Goal: Task Accomplishment & Management: Complete application form

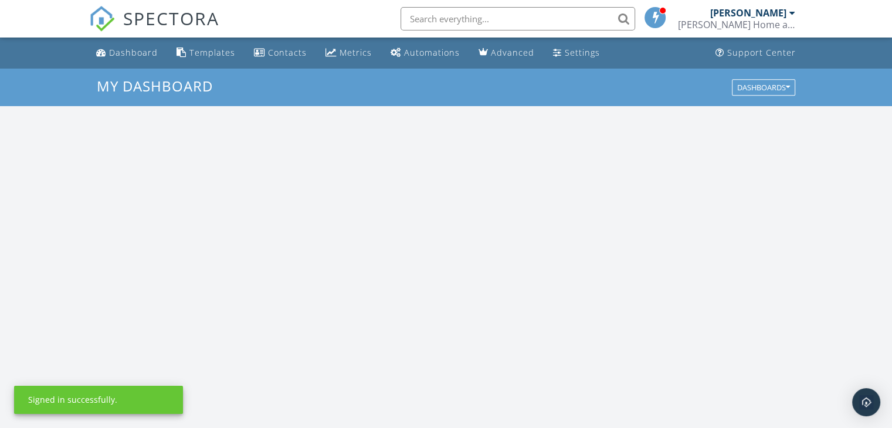
scroll to position [1085, 910]
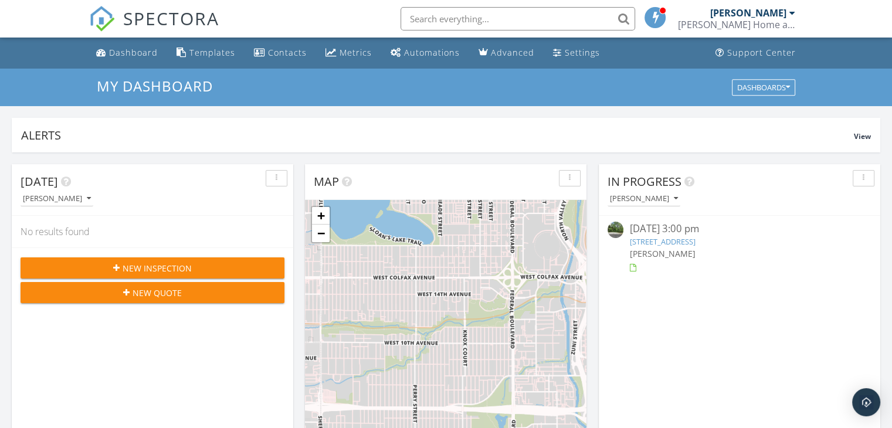
click at [178, 262] on span "New Inspection" at bounding box center [157, 268] width 69 height 12
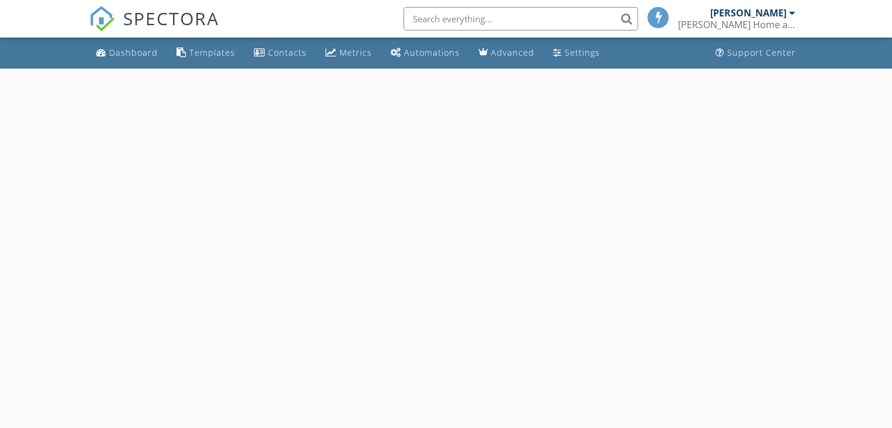
select select "8"
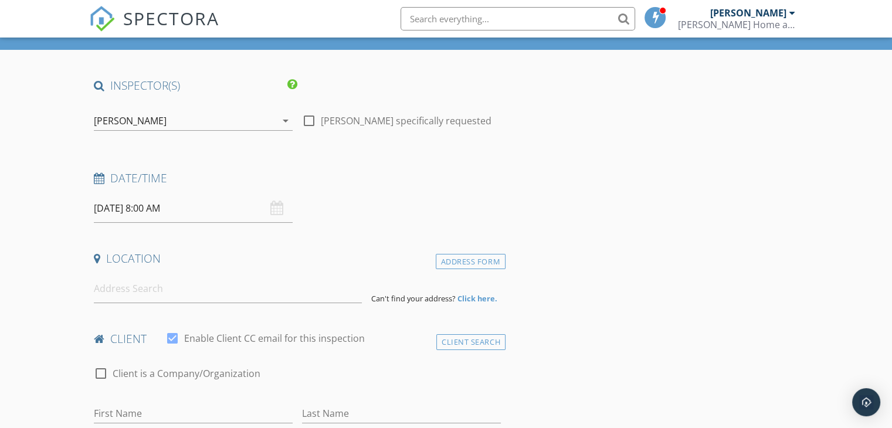
scroll to position [59, 0]
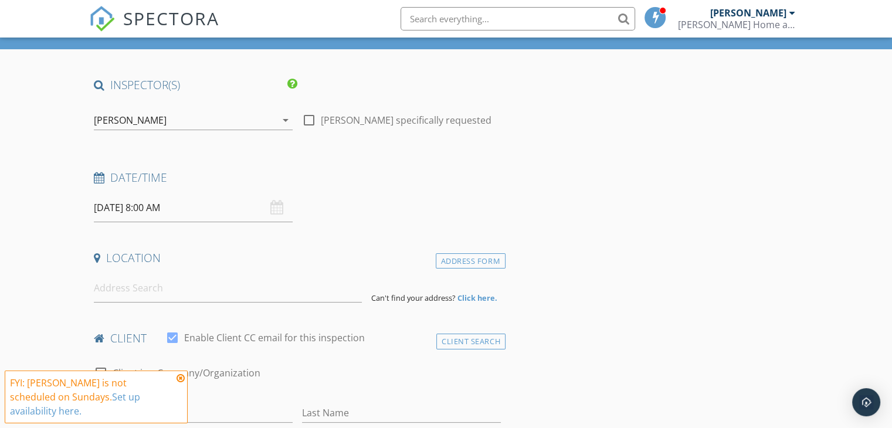
click at [154, 207] on input "[DATE] 8:00 AM" at bounding box center [193, 208] width 199 height 29
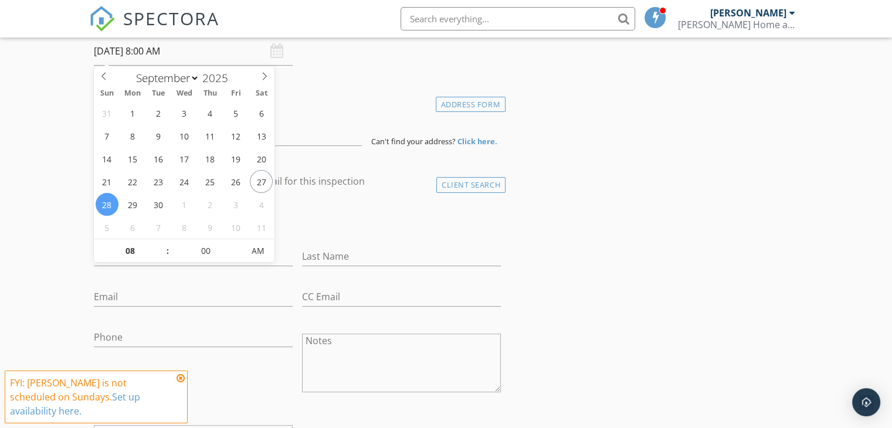
scroll to position [216, 0]
type input "09"
type input "[DATE] 9:00 AM"
click at [158, 245] on span at bounding box center [162, 245] width 8 height 12
type input "10"
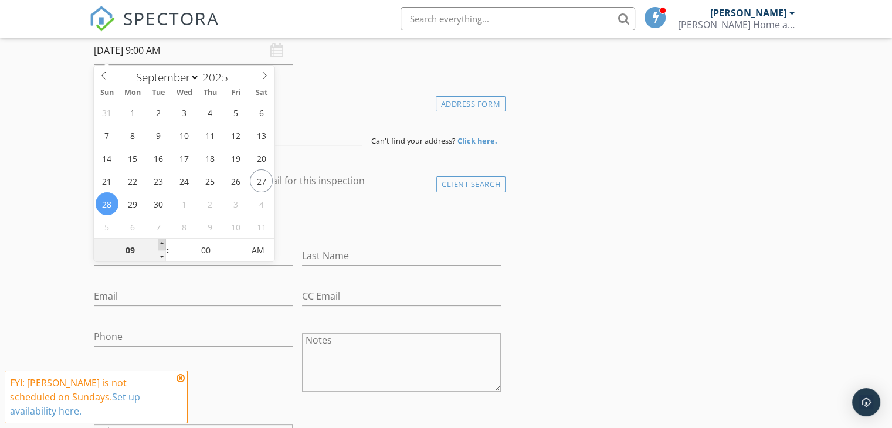
type input "[DATE] 10:00 AM"
click at [158, 245] on span at bounding box center [162, 245] width 8 height 12
type input "11"
type input "[DATE] 11:00 AM"
click at [158, 245] on span at bounding box center [162, 245] width 8 height 12
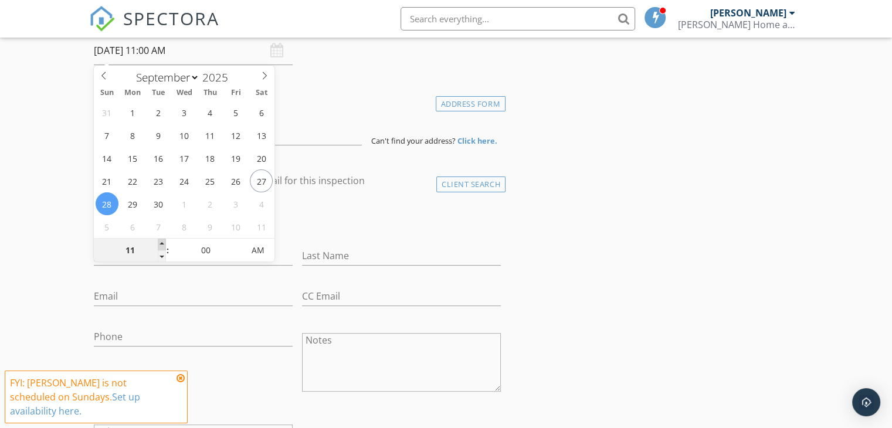
type input "12"
type input "09/28/2025 12:00 PM"
click at [158, 245] on span at bounding box center [162, 245] width 8 height 12
type input "01"
type input "09/28/2025 1:00 PM"
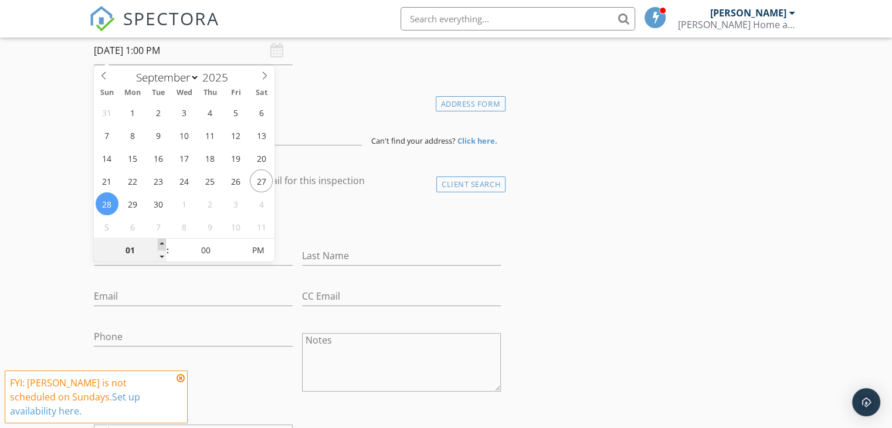
click at [158, 245] on span at bounding box center [162, 245] width 8 height 12
type input "02"
type input "[DATE] 2:00 PM"
click at [158, 245] on span at bounding box center [162, 245] width 8 height 12
click at [319, 144] on input at bounding box center [228, 131] width 268 height 29
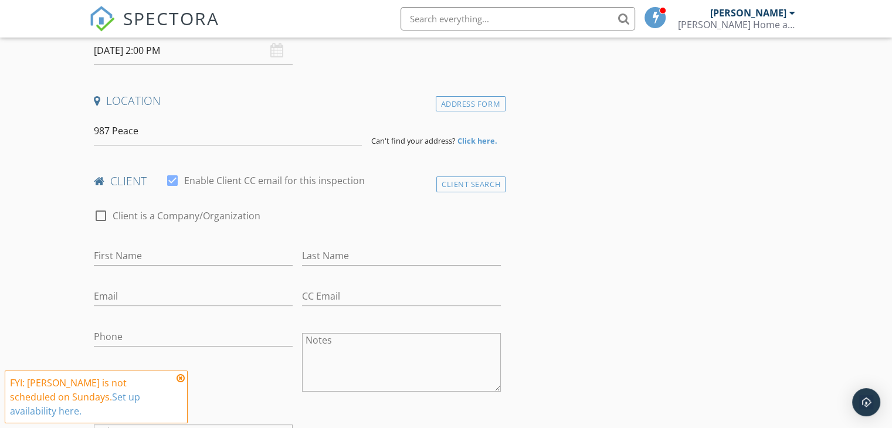
drag, startPoint x: 319, startPoint y: 144, endPoint x: 305, endPoint y: 127, distance: 22.5
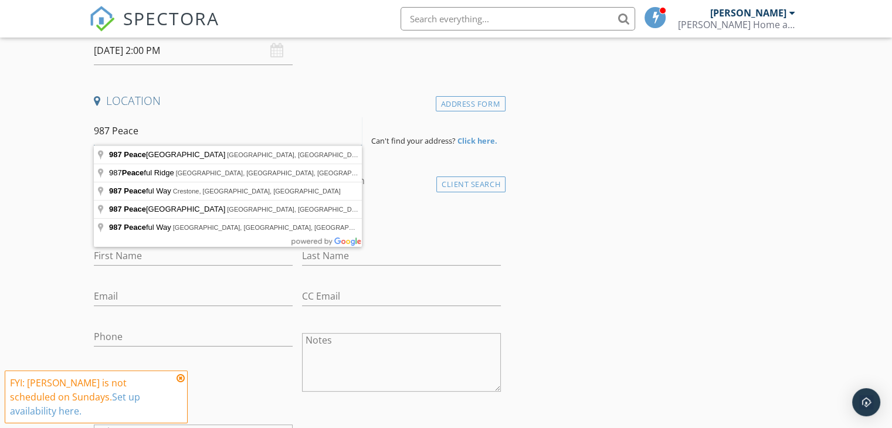
click at [260, 133] on input "987 Peace" at bounding box center [228, 131] width 268 height 29
type input "987 Peaceful Valley Drive, Cleveland, GA, USA"
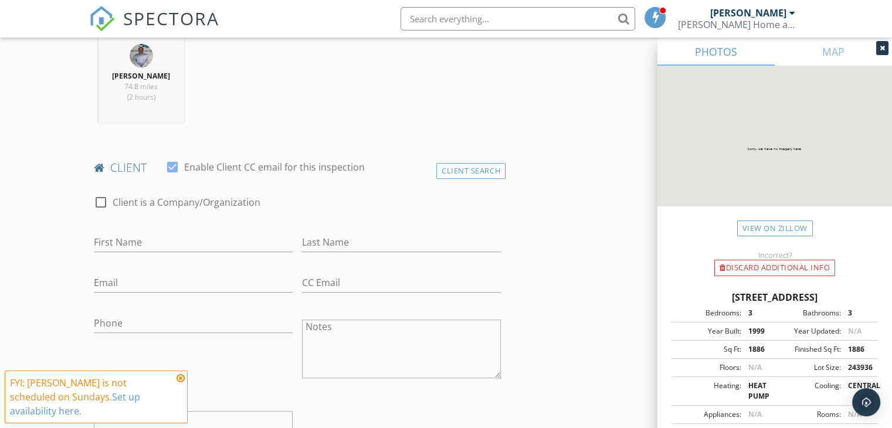
scroll to position [470, 0]
click at [471, 171] on div "Client Search" at bounding box center [470, 170] width 69 height 16
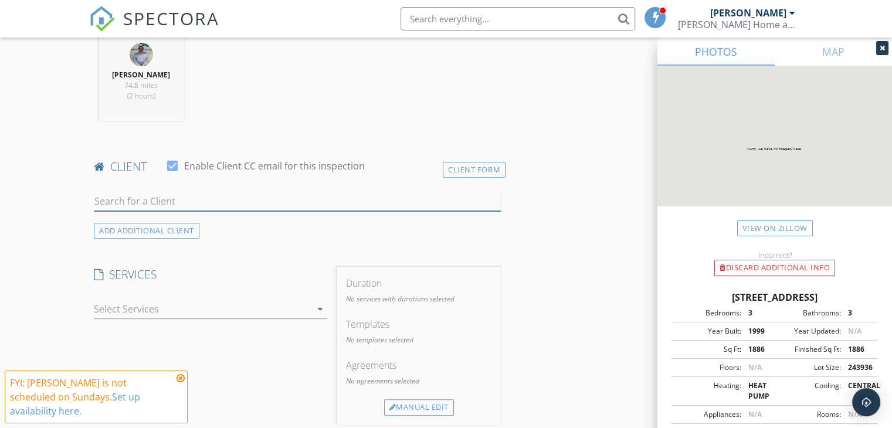
click at [324, 192] on input "text" at bounding box center [297, 201] width 407 height 19
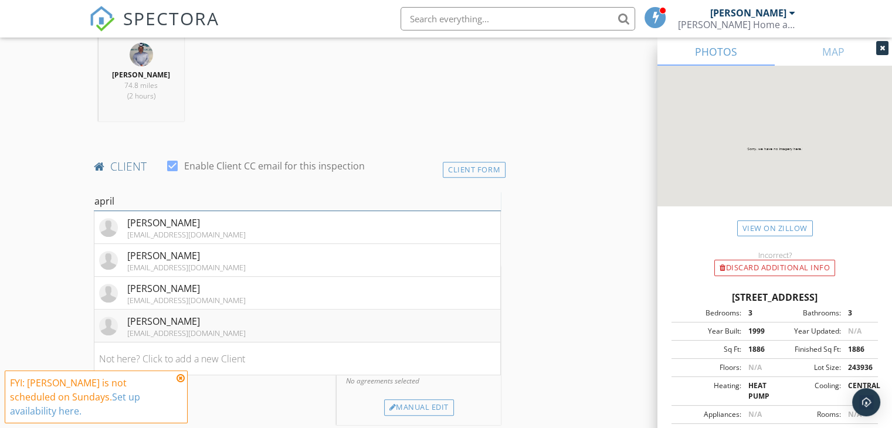
type input "april"
click at [253, 327] on li "April Hogan april_nichole00@yahoo.com" at bounding box center [297, 326] width 406 height 33
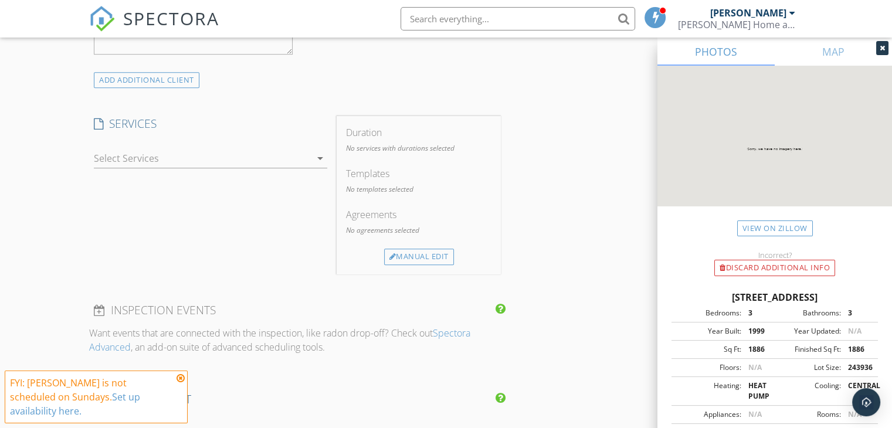
scroll to position [894, 0]
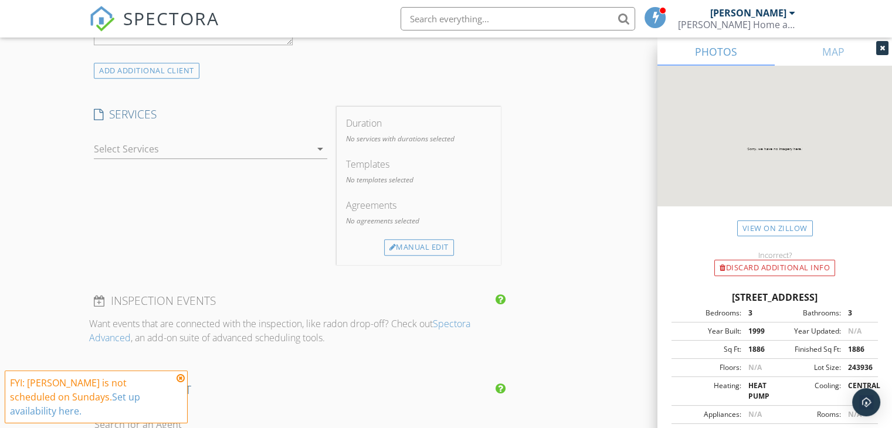
click at [289, 146] on div at bounding box center [202, 149] width 217 height 19
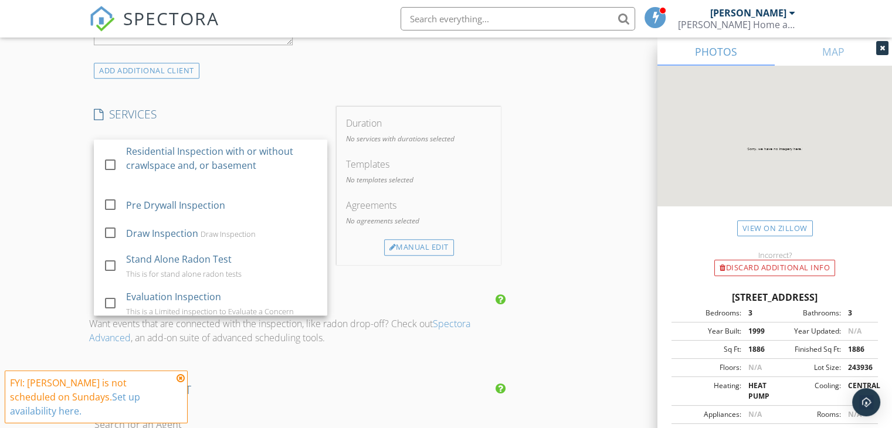
click at [289, 146] on div "Residential Inspection with or without crawlspace and, or basement" at bounding box center [222, 158] width 192 height 28
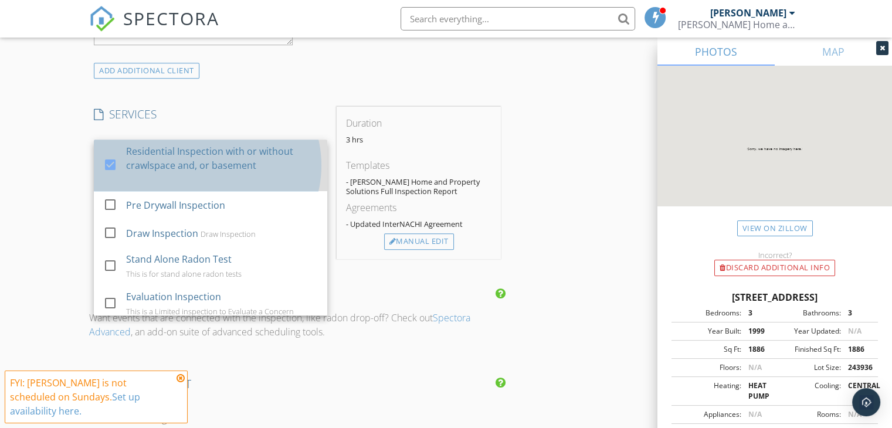
click at [284, 148] on div "Residential Inspection with or without crawlspace and, or basement" at bounding box center [222, 158] width 192 height 28
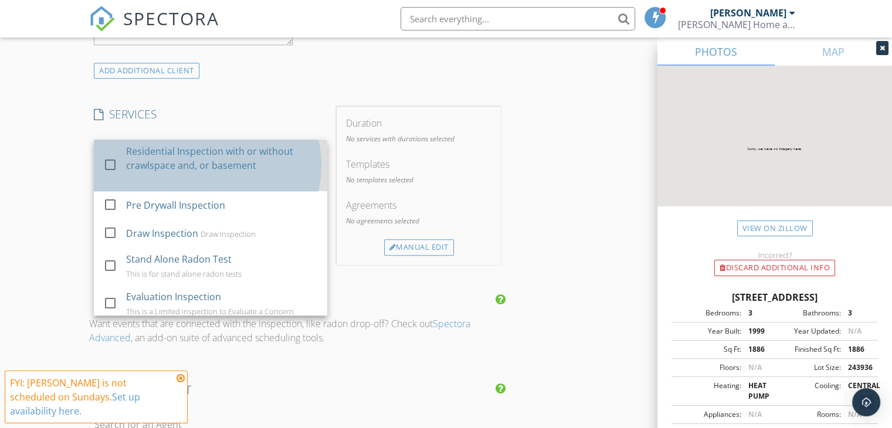
click at [284, 148] on div "Residential Inspection with or without crawlspace and, or basement" at bounding box center [222, 158] width 192 height 28
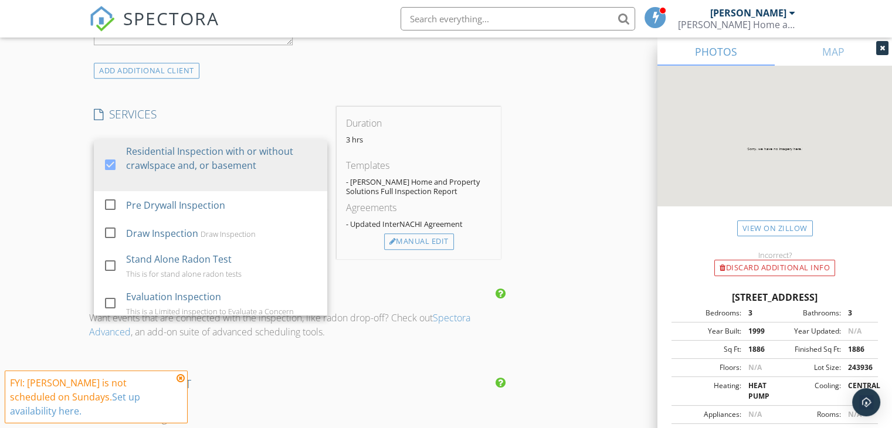
click at [303, 92] on div "INSPECTOR(S) check_box Tyler Reynolds PRIMARY check_box_outline_blank Jay Jacks…" at bounding box center [297, 72] width 416 height 1661
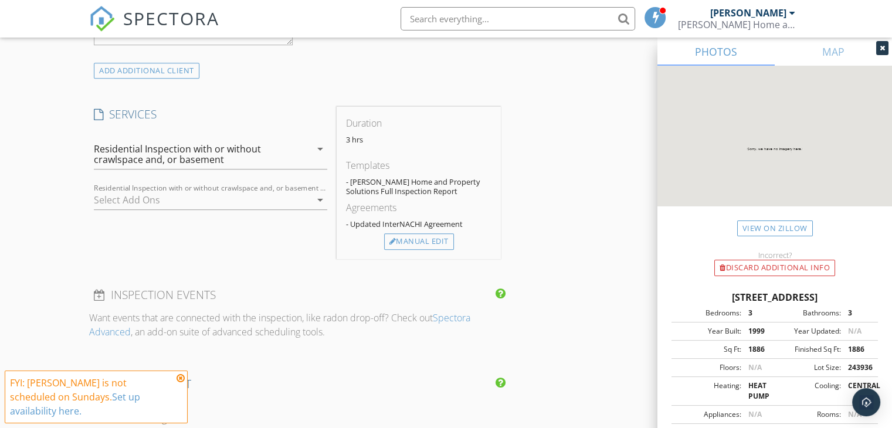
scroll to position [1463, 0]
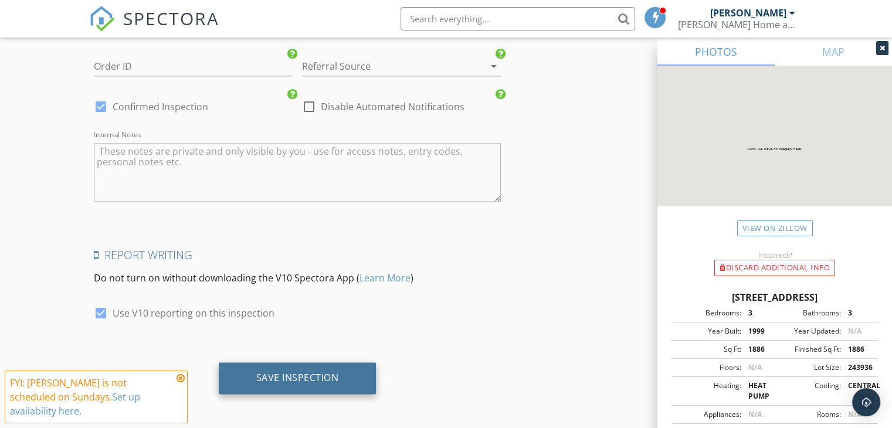
click at [285, 378] on div "Save Inspection" at bounding box center [297, 378] width 83 height 12
